Goal: Navigation & Orientation: Find specific page/section

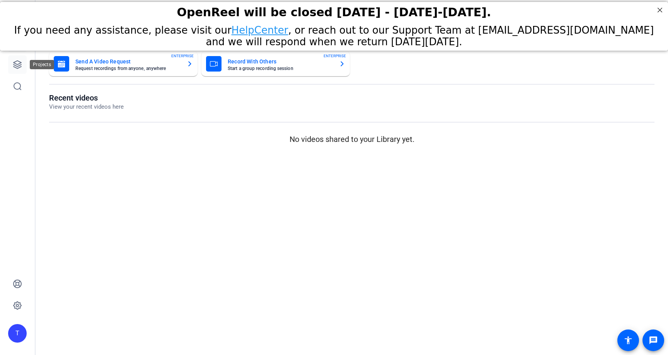
click at [19, 63] on icon at bounding box center [18, 65] width 8 height 8
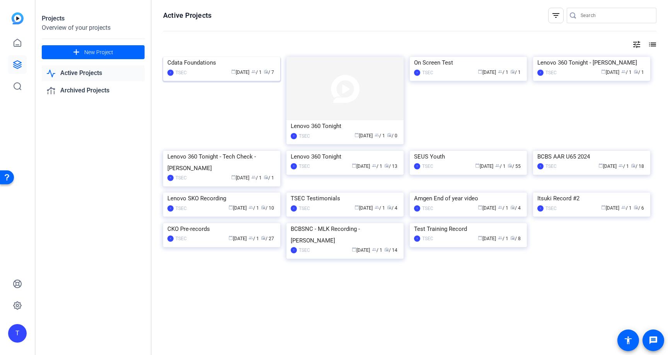
click at [267, 75] on span "radio / 7" at bounding box center [269, 72] width 10 height 5
click at [214, 68] on div "Cdata Foundations" at bounding box center [221, 63] width 109 height 12
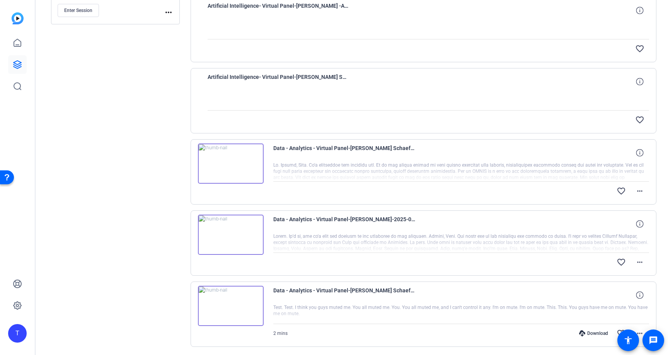
scroll to position [273, 0]
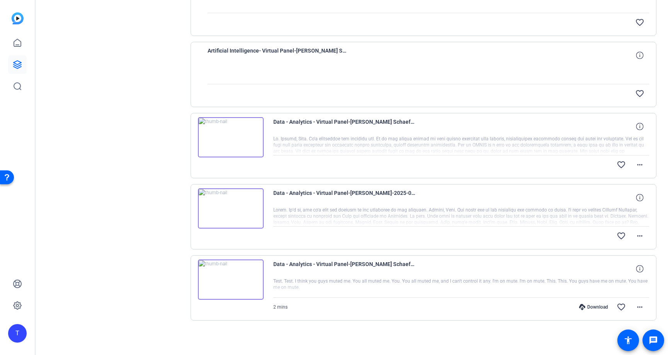
click at [248, 205] on img at bounding box center [231, 208] width 66 height 40
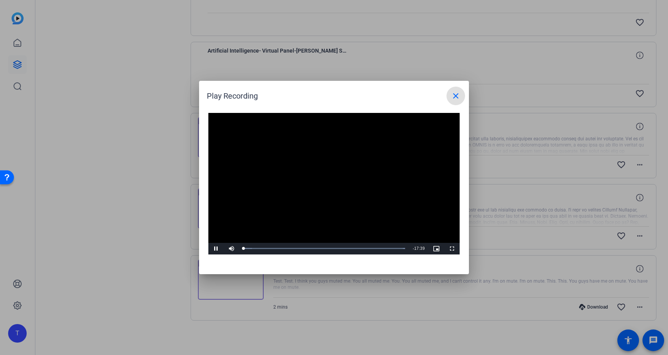
click at [453, 100] on mat-icon "close" at bounding box center [455, 95] width 9 height 9
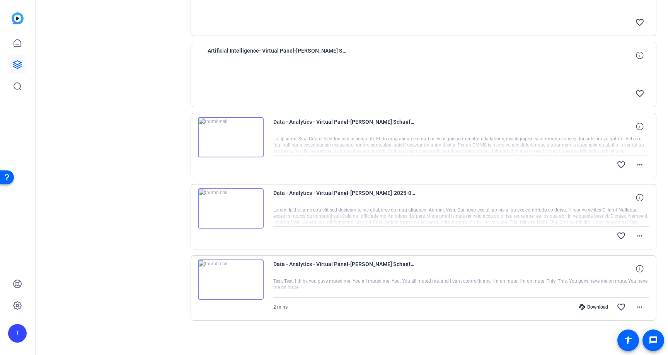
click at [254, 131] on img at bounding box center [231, 137] width 66 height 40
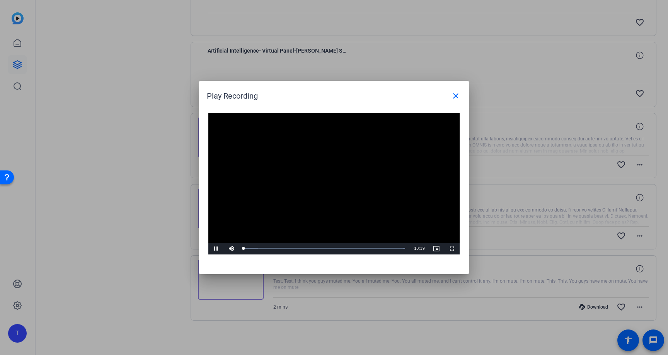
click at [155, 176] on div at bounding box center [334, 177] width 668 height 355
